Goal: Information Seeking & Learning: Learn about a topic

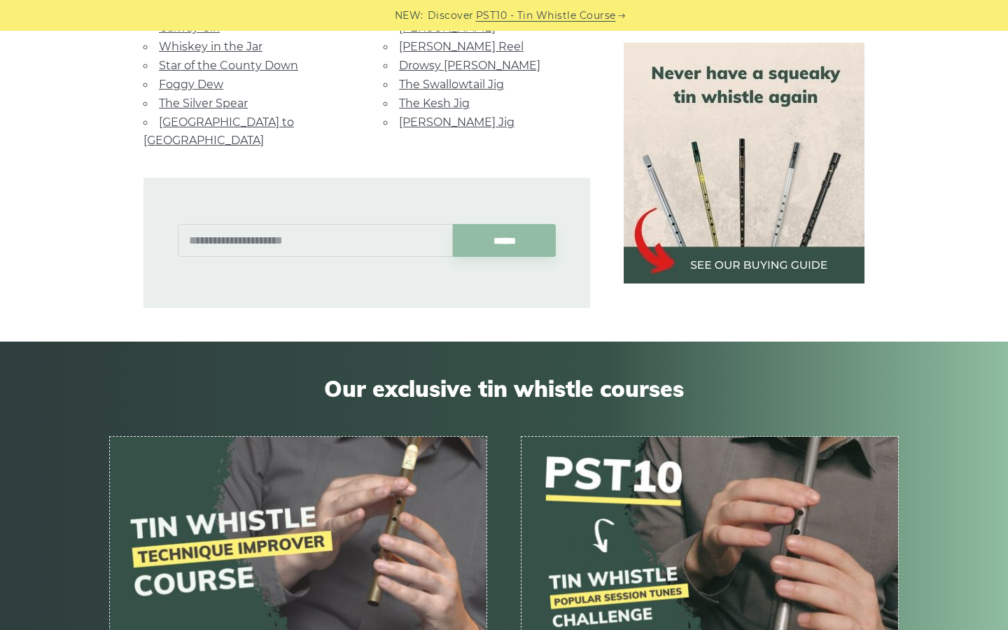
scroll to position [877, 0]
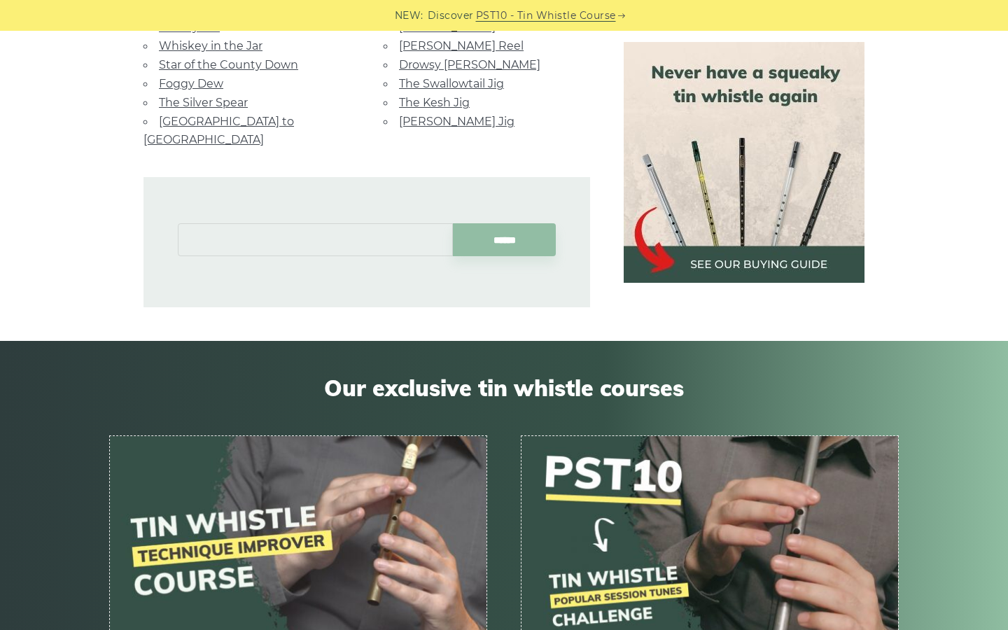
click at [352, 223] on input "text" at bounding box center [315, 239] width 275 height 33
type input "*"
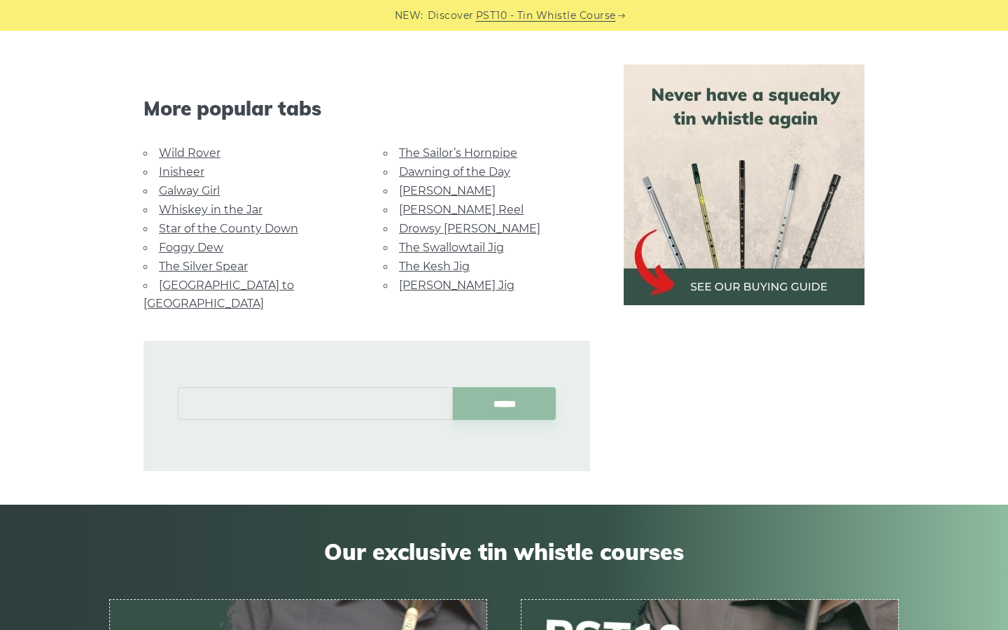
scroll to position [712, 0]
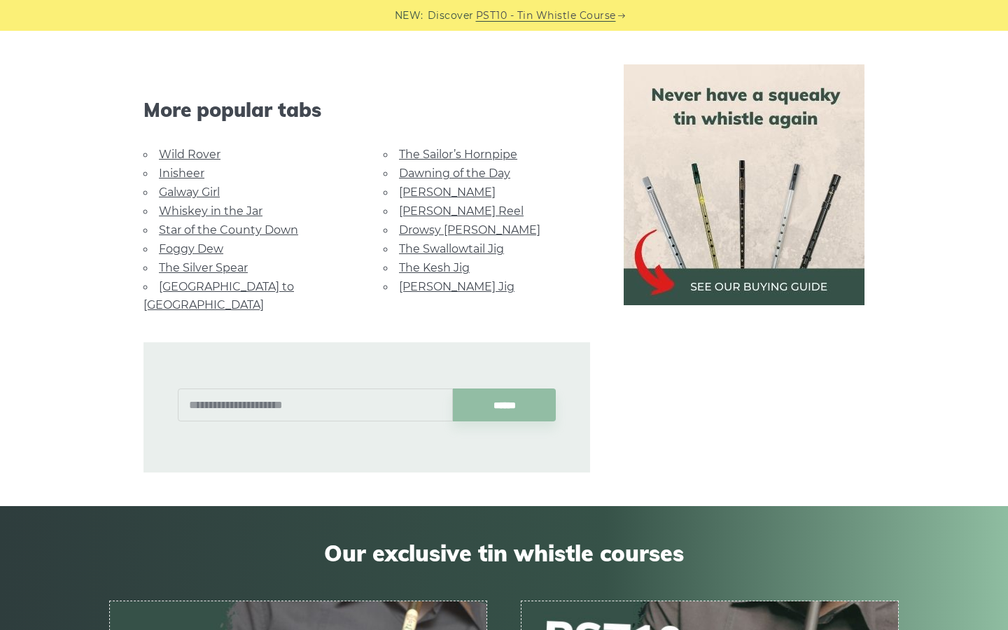
click at [418, 204] on link "[PERSON_NAME] Reel" at bounding box center [461, 210] width 125 height 13
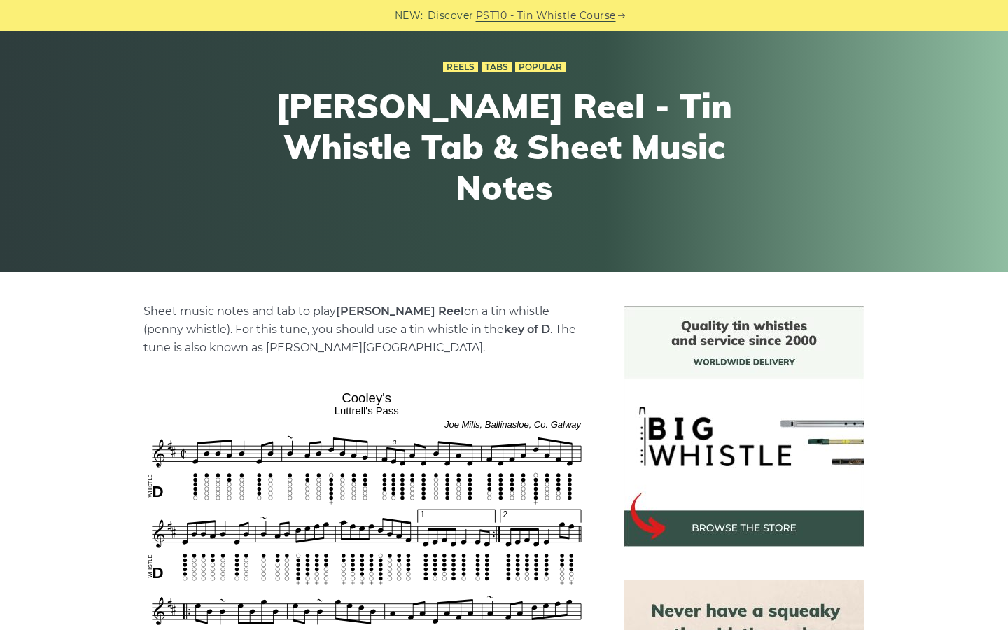
scroll to position [96, 0]
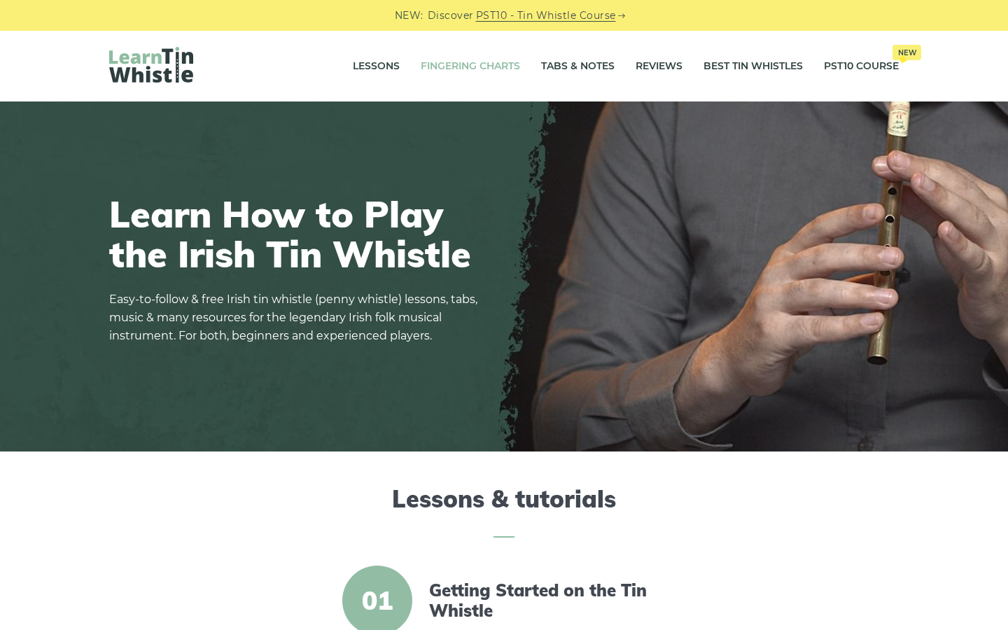
click at [472, 68] on link "Fingering Charts" at bounding box center [470, 66] width 99 height 35
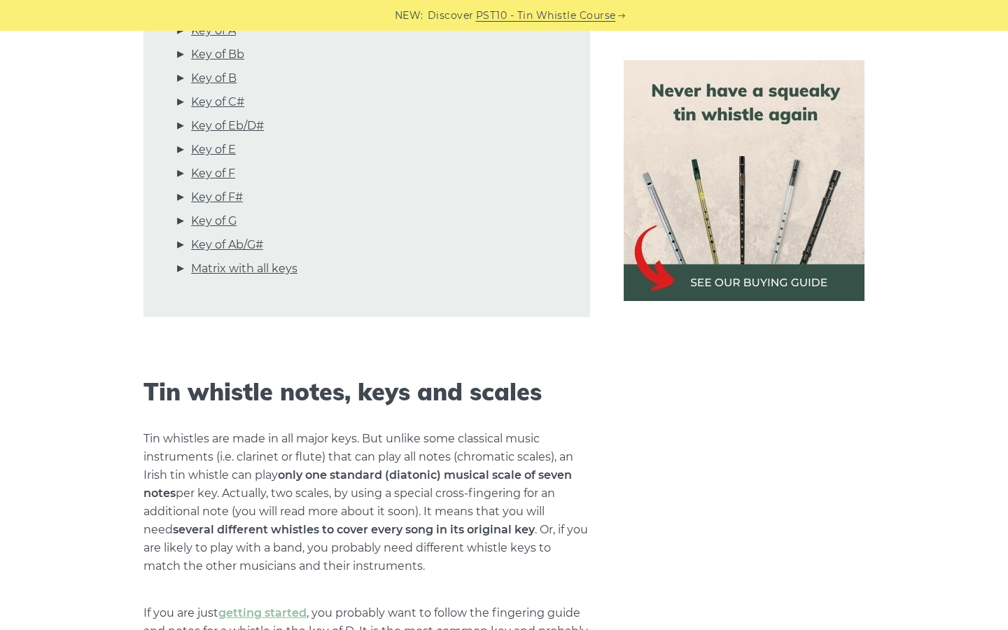
scroll to position [257, 0]
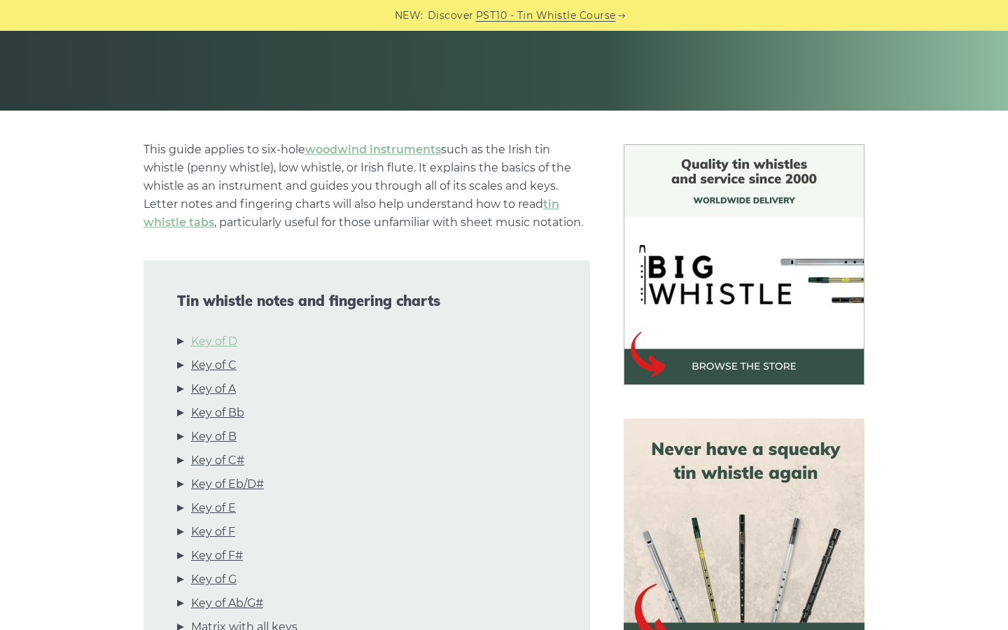
click at [223, 337] on link "Key of D" at bounding box center [214, 341] width 46 height 18
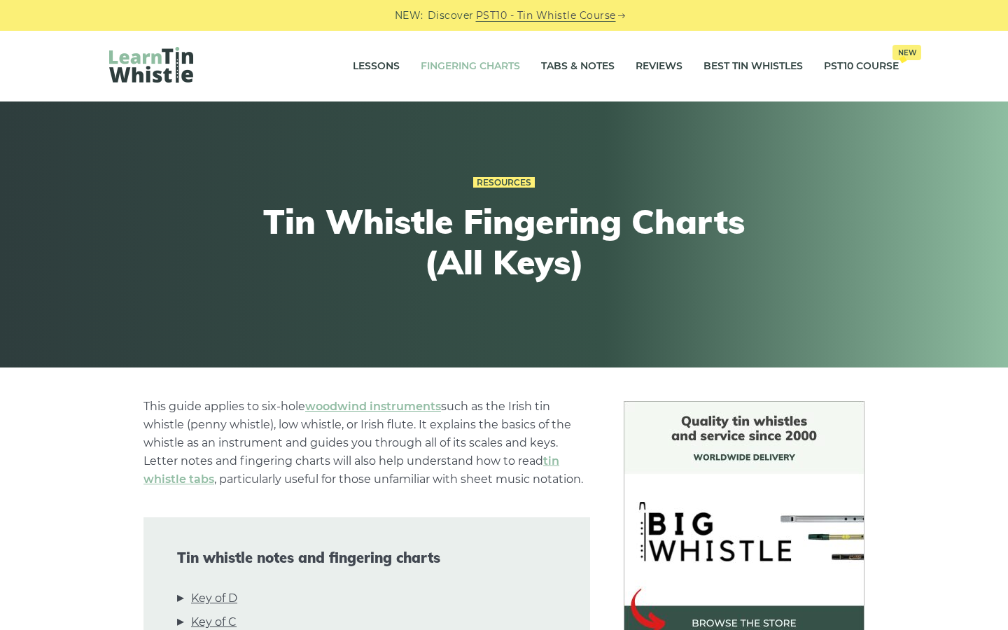
scroll to position [0, 0]
click at [575, 67] on link "Tabs & Notes" at bounding box center [577, 66] width 73 height 35
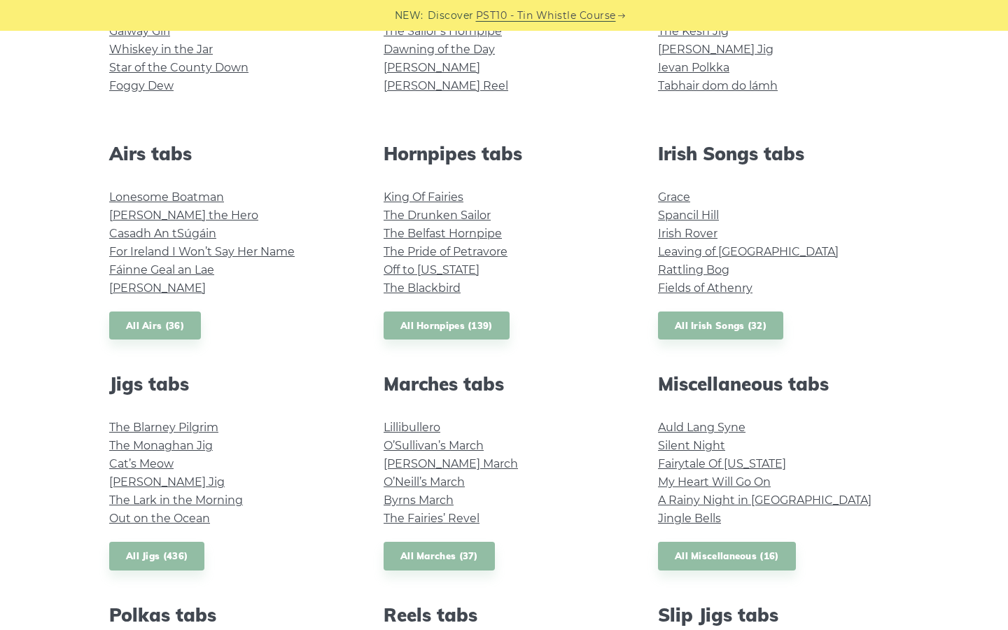
scroll to position [460, 0]
click at [743, 330] on link "All Irish Songs (32)" at bounding box center [720, 326] width 125 height 29
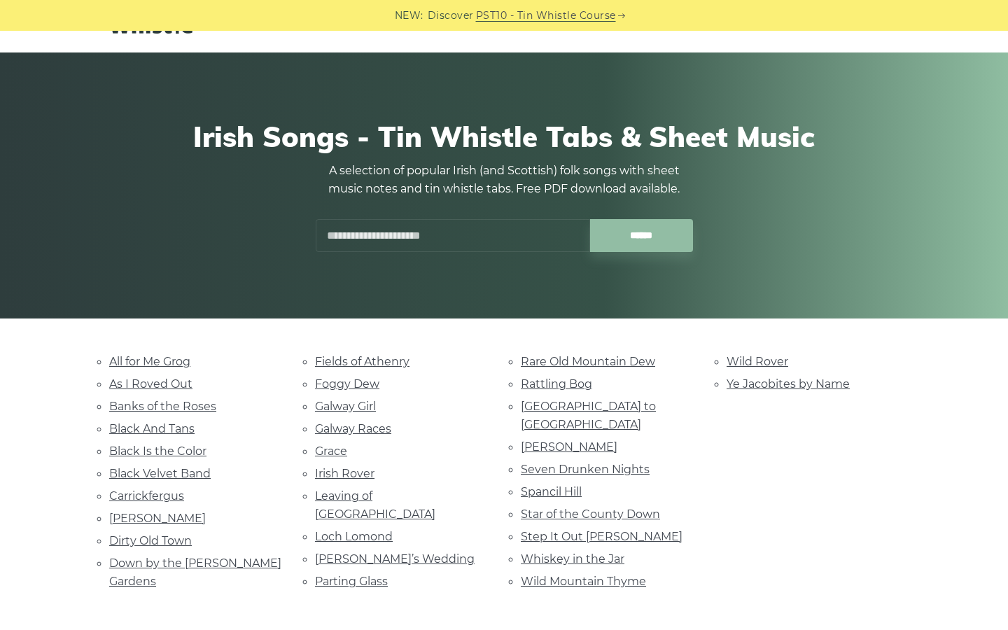
scroll to position [49, 0]
